Goal: Complete application form

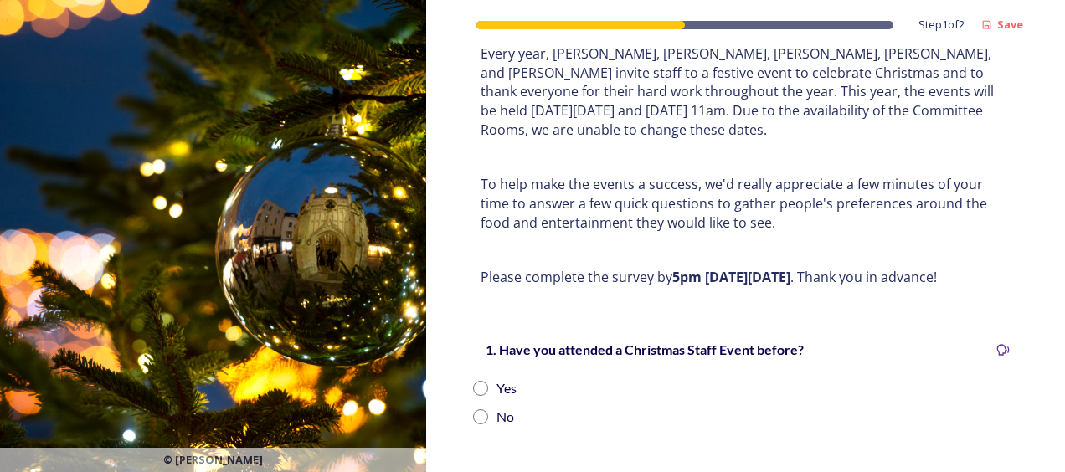
scroll to position [168, 0]
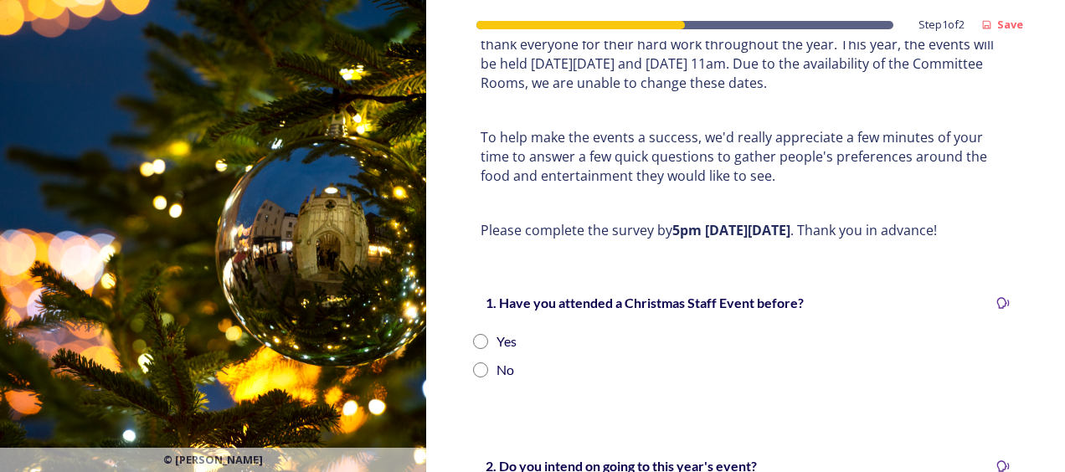
click at [379, 319] on img at bounding box center [213, 236] width 426 height 472
click at [479, 338] on input "radio" at bounding box center [480, 341] width 15 height 15
radio input "true"
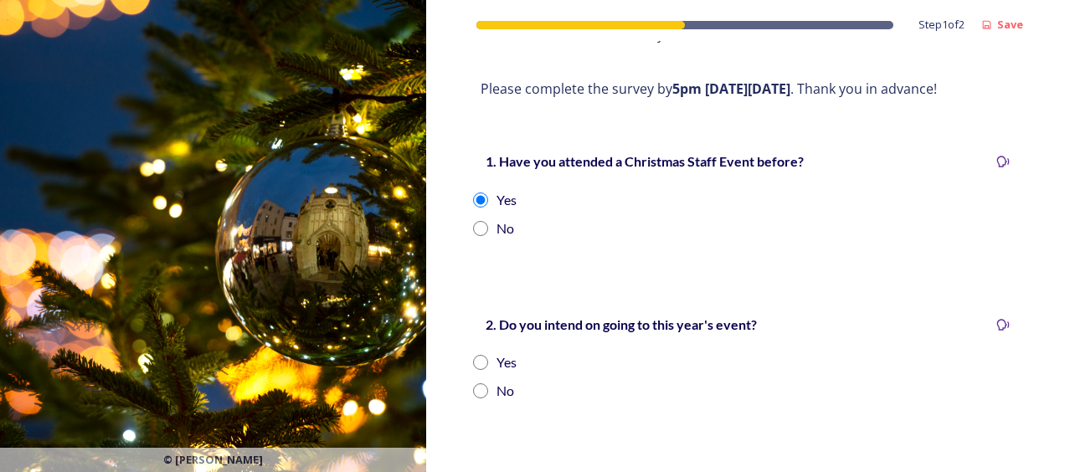
scroll to position [335, 0]
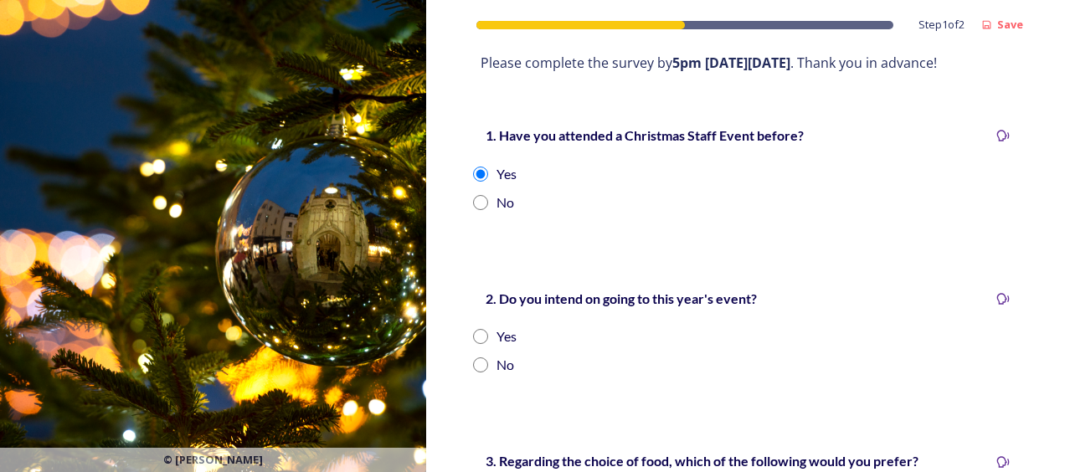
click at [481, 336] on input "radio" at bounding box center [480, 336] width 15 height 15
radio input "true"
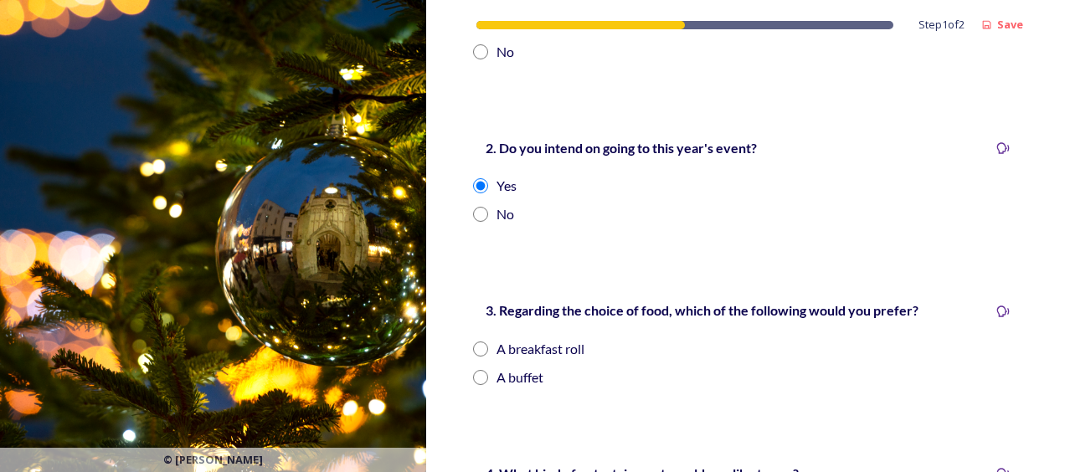
scroll to position [503, 0]
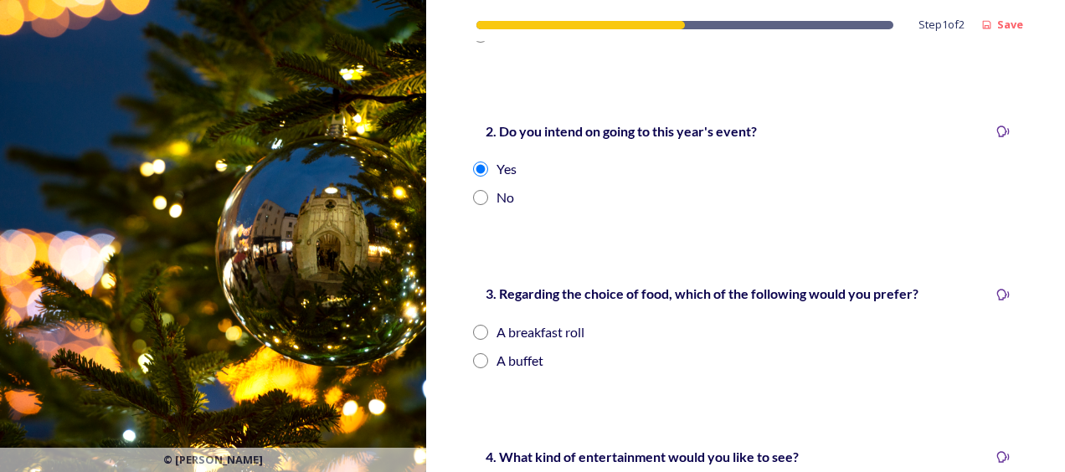
click at [482, 329] on input "radio" at bounding box center [480, 332] width 15 height 15
radio input "true"
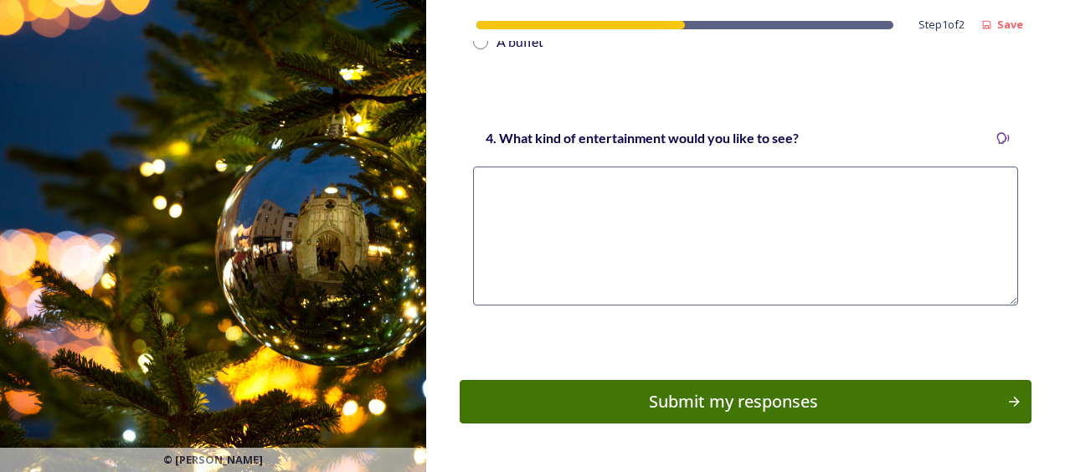
scroll to position [869, 0]
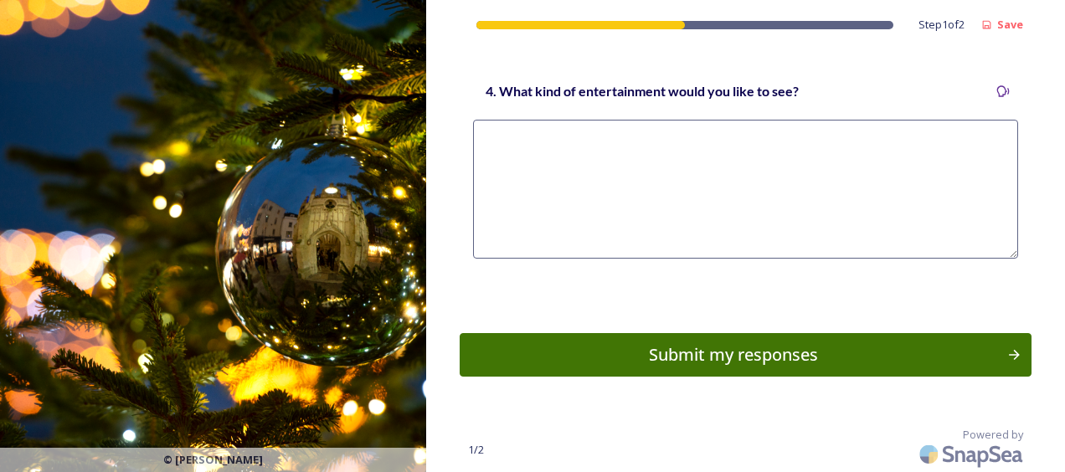
click at [541, 147] on textarea at bounding box center [745, 189] width 545 height 139
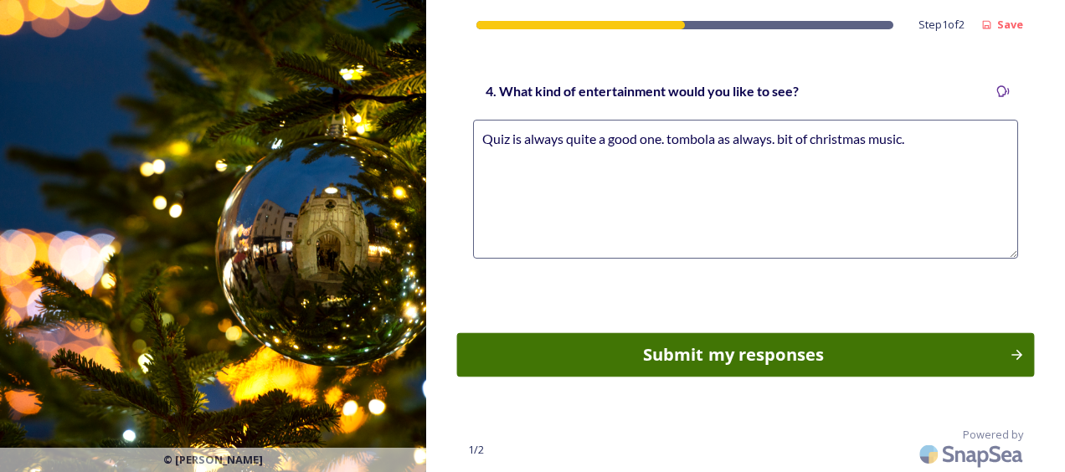
type textarea "Quiz is always quite a good one. tombola as always. bit of christmas music."
click at [572, 353] on div "Submit my responses" at bounding box center [733, 355] width 534 height 25
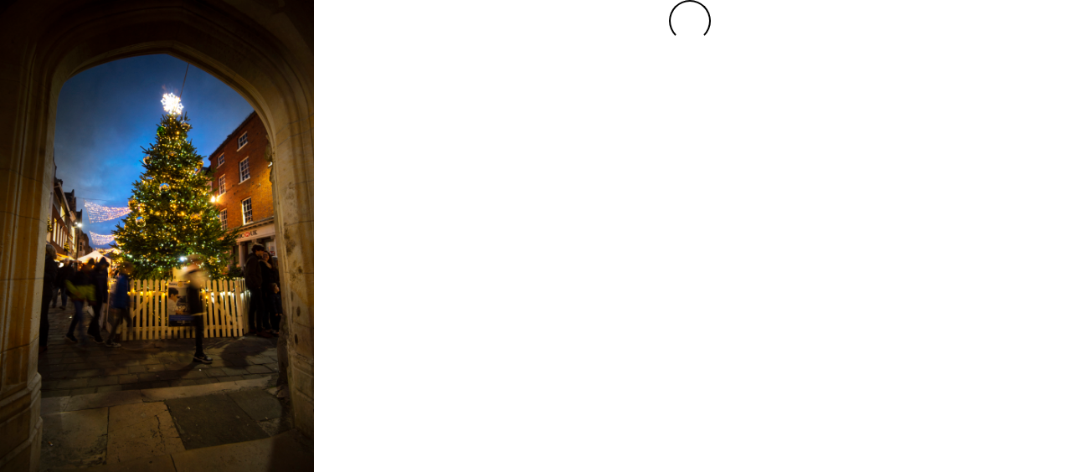
scroll to position [0, 0]
